Goal: Navigation & Orientation: Find specific page/section

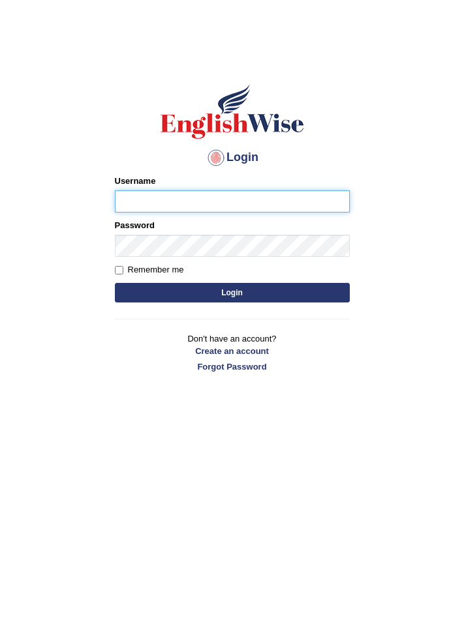
type input "varungabbi"
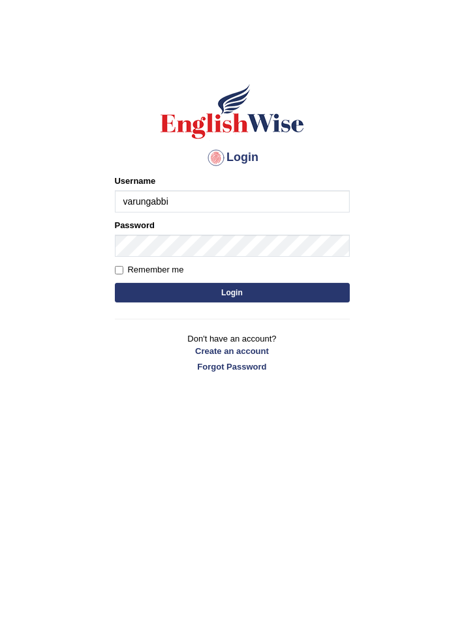
click at [115, 283] on button "Login" at bounding box center [232, 293] width 235 height 20
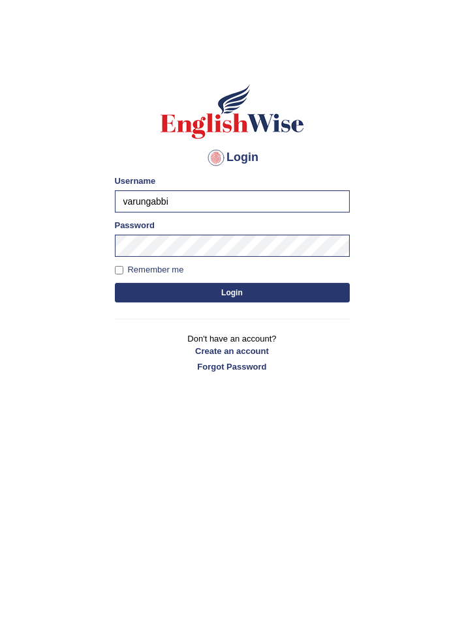
click at [232, 292] on button "Login" at bounding box center [232, 293] width 235 height 20
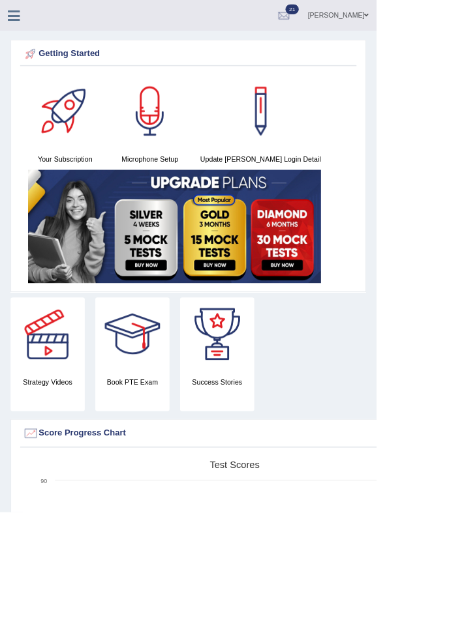
click at [16, 16] on icon at bounding box center [17, 18] width 15 height 17
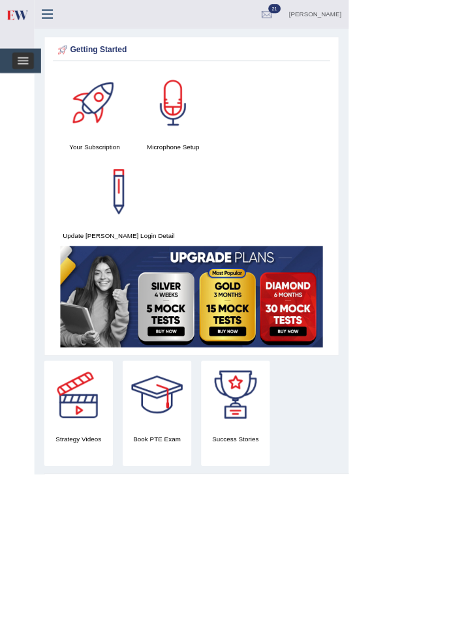
click at [31, 84] on span "button" at bounding box center [30, 84] width 14 height 1
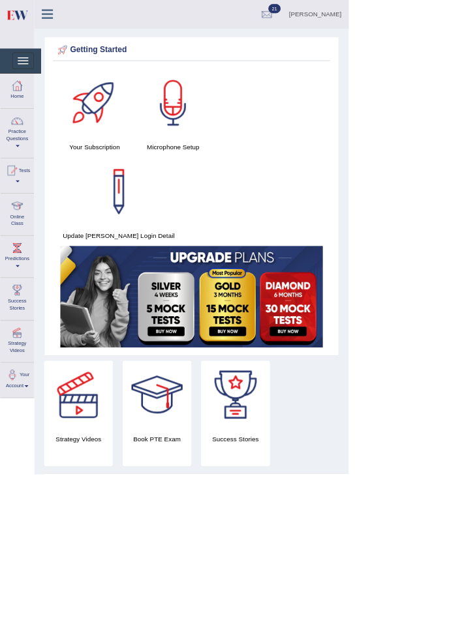
click at [24, 276] on div at bounding box center [23, 274] width 20 height 20
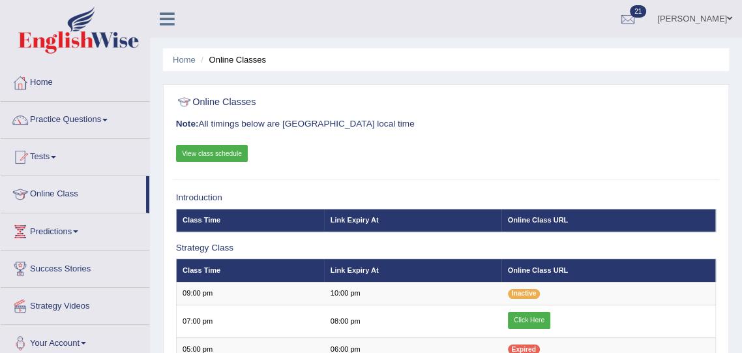
click at [527, 321] on link "Click Here" at bounding box center [529, 320] width 43 height 17
